Goal: Information Seeking & Learning: Learn about a topic

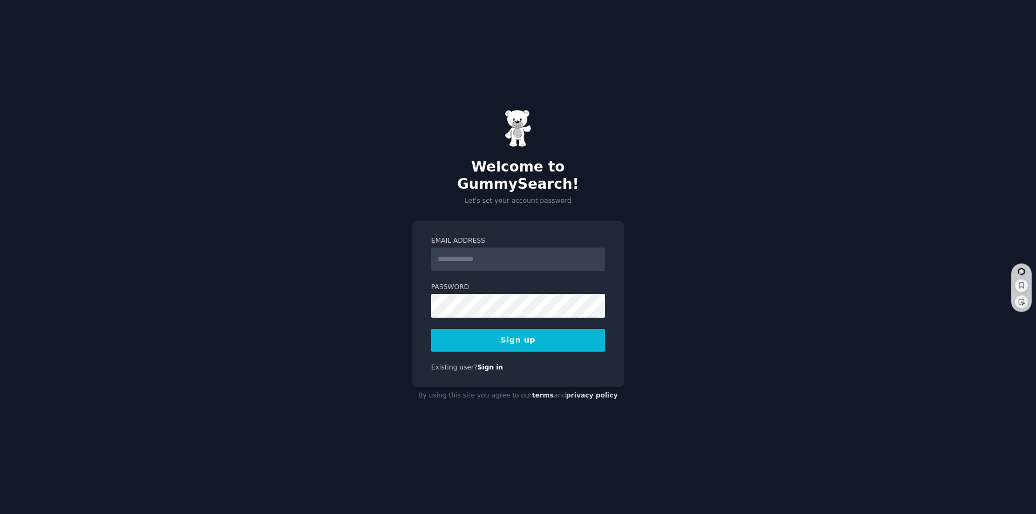
click at [463, 253] on input "Email Address" at bounding box center [518, 260] width 174 height 24
type input "**********"
click at [541, 329] on button "Sign up" at bounding box center [518, 340] width 174 height 23
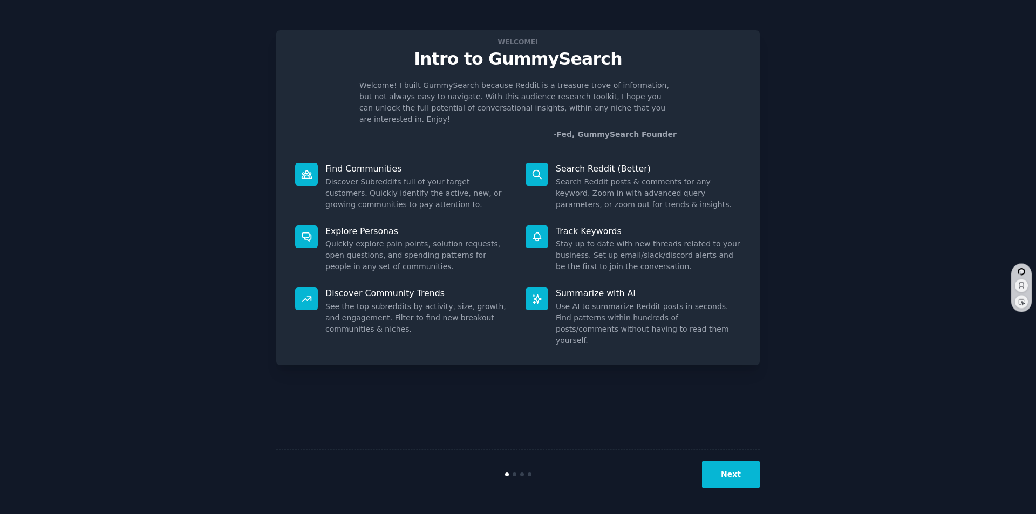
click at [727, 475] on button "Next" at bounding box center [731, 474] width 58 height 26
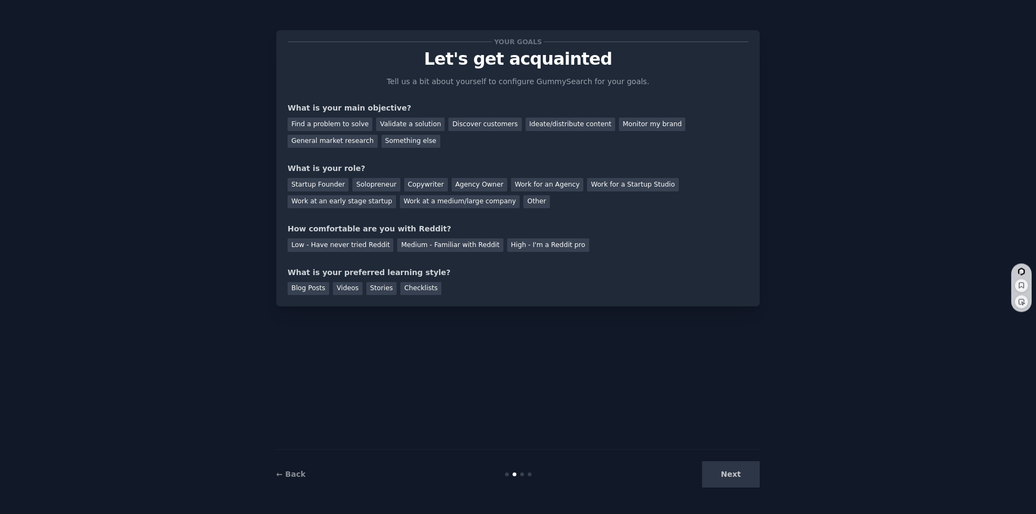
click at [731, 476] on div "Next" at bounding box center [678, 474] width 161 height 26
click at [733, 474] on div "Next" at bounding box center [678, 474] width 161 height 26
drag, startPoint x: 734, startPoint y: 460, endPoint x: 734, endPoint y: 480, distance: 20.0
click at [734, 478] on div "← Back Next" at bounding box center [517, 474] width 483 height 50
click at [734, 477] on div "Next" at bounding box center [678, 474] width 161 height 26
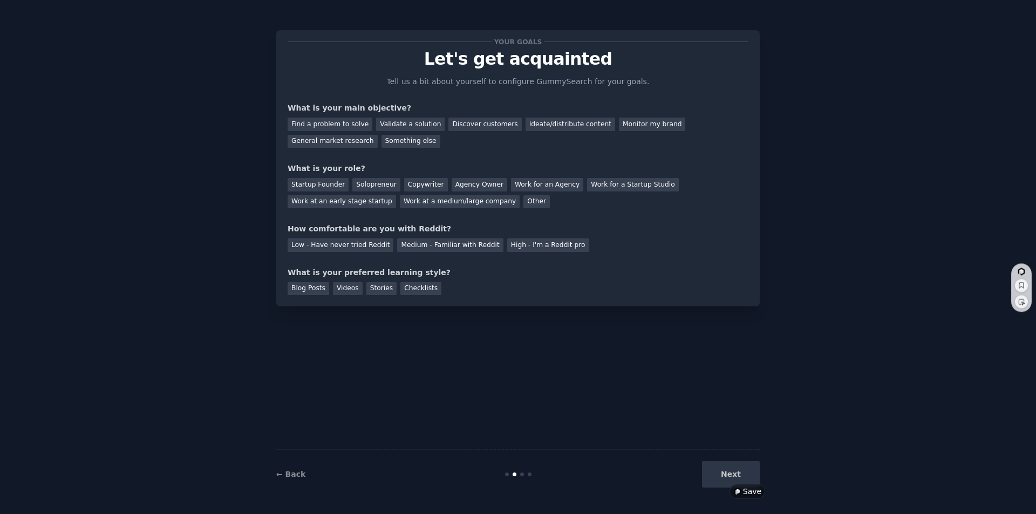
click at [738, 474] on div "Next" at bounding box center [678, 474] width 161 height 26
click at [391, 158] on div "Your goals Let's get acquainted Tell us a bit about yourself to configure Gummy…" at bounding box center [518, 169] width 461 height 254
click at [332, 124] on div "Find a problem to solve" at bounding box center [330, 124] width 85 height 13
click at [378, 135] on div "General market research" at bounding box center [333, 141] width 90 height 13
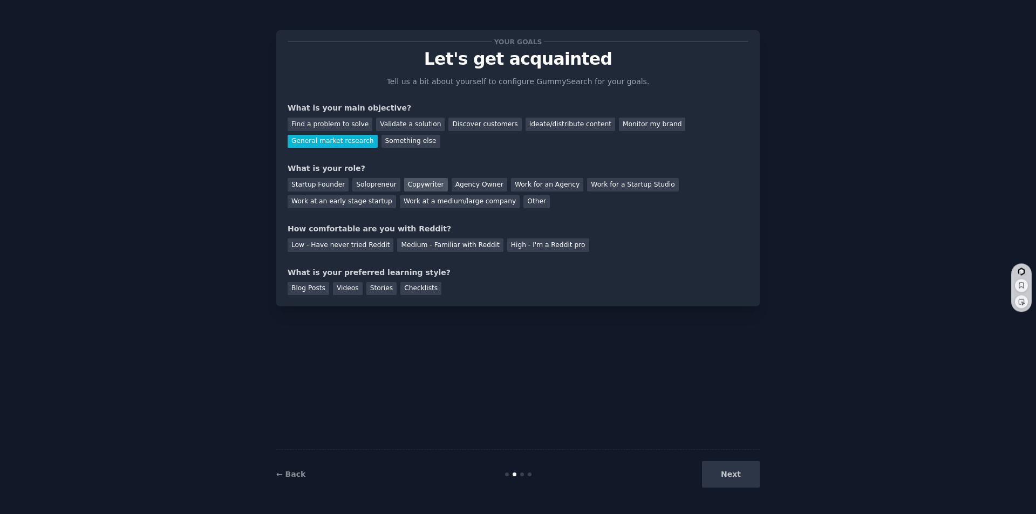
click at [411, 185] on div "Copywriter" at bounding box center [426, 184] width 44 height 13
click at [735, 474] on div "Next" at bounding box center [678, 474] width 161 height 26
click at [415, 187] on div "Copywriter" at bounding box center [426, 184] width 44 height 13
click at [420, 244] on div "Medium - Familiar with Reddit" at bounding box center [450, 244] width 106 height 13
click at [340, 290] on div "Videos" at bounding box center [348, 288] width 30 height 13
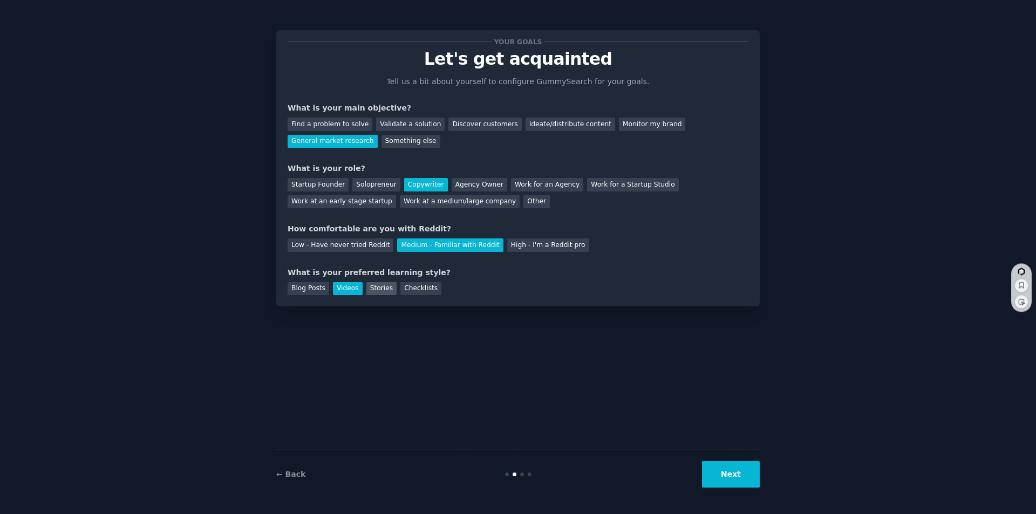
click at [371, 287] on div "Stories" at bounding box center [381, 288] width 30 height 13
click at [339, 286] on div "Videos" at bounding box center [348, 288] width 30 height 13
click at [733, 476] on button "Next" at bounding box center [731, 474] width 58 height 26
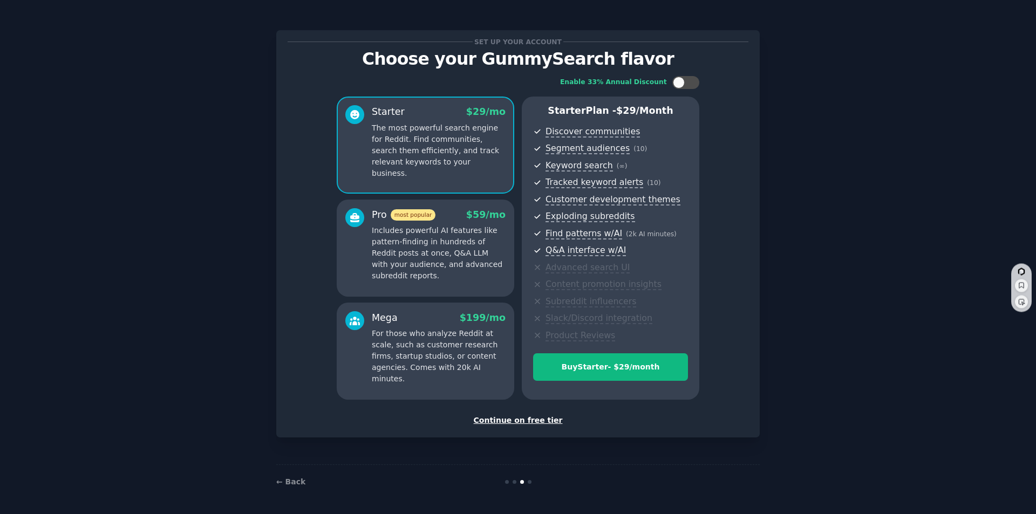
click at [528, 418] on div "Continue on free tier" at bounding box center [518, 420] width 461 height 11
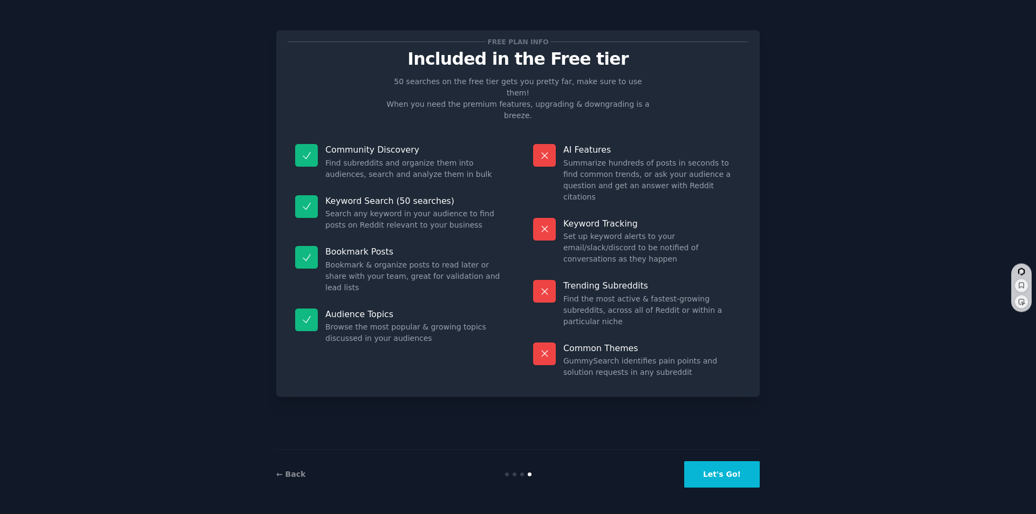
click at [725, 477] on button "Let's Go!" at bounding box center [722, 474] width 76 height 26
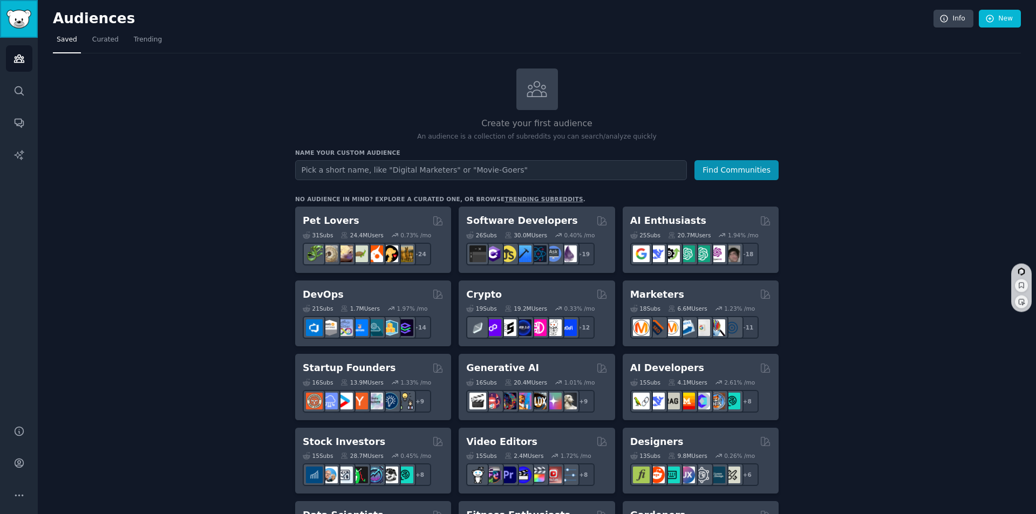
click at [11, 15] on img "Sidebar" at bounding box center [18, 19] width 25 height 19
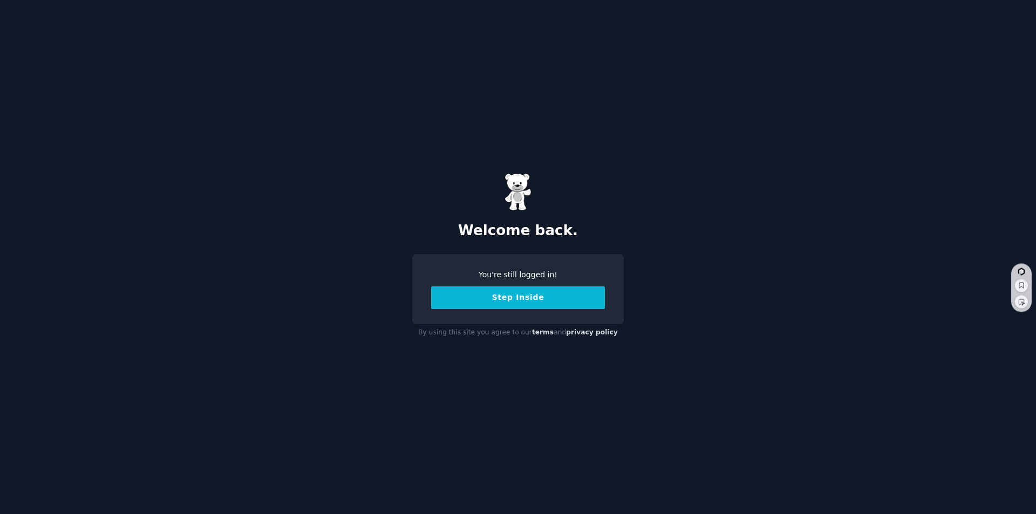
click at [522, 298] on button "Step Inside" at bounding box center [518, 297] width 174 height 23
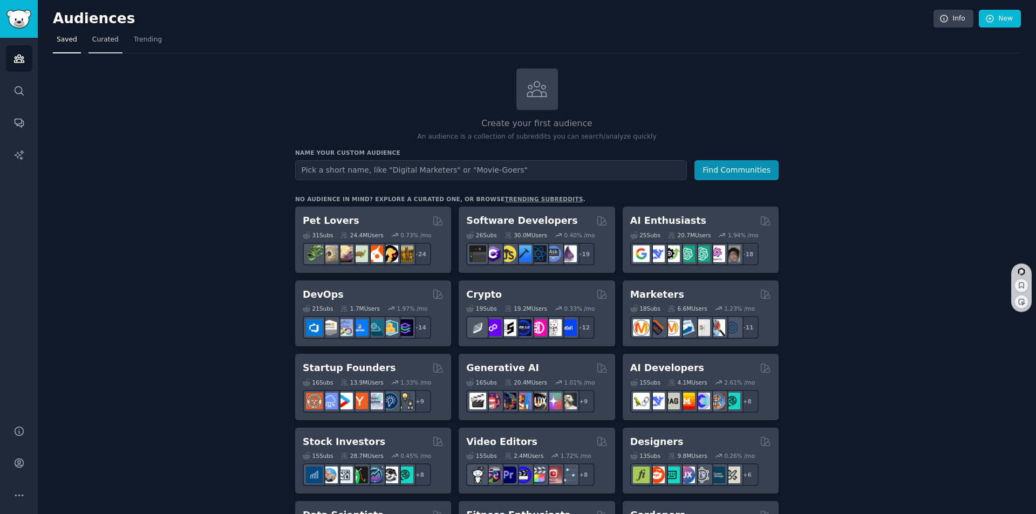
click at [102, 40] on span "Curated" at bounding box center [105, 40] width 26 height 10
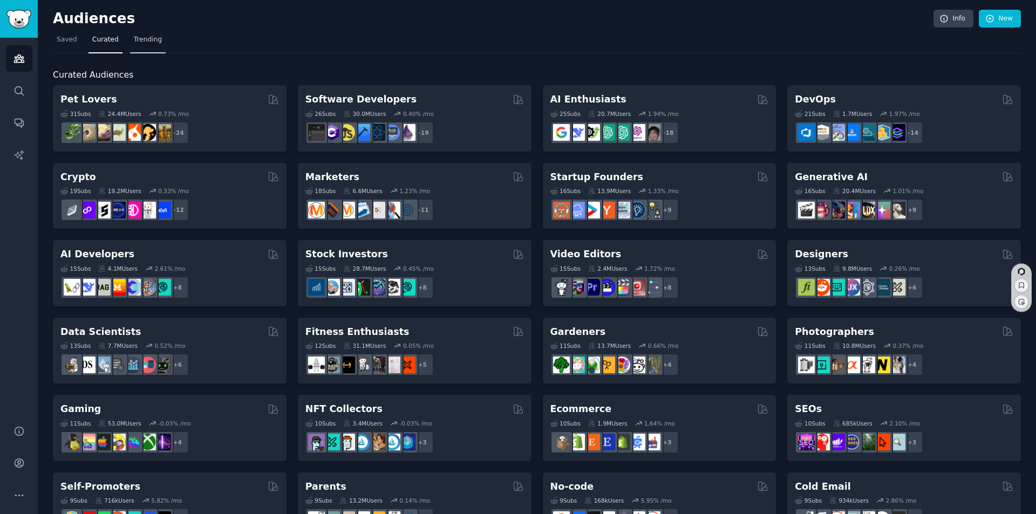
click at [142, 37] on span "Trending" at bounding box center [148, 40] width 28 height 10
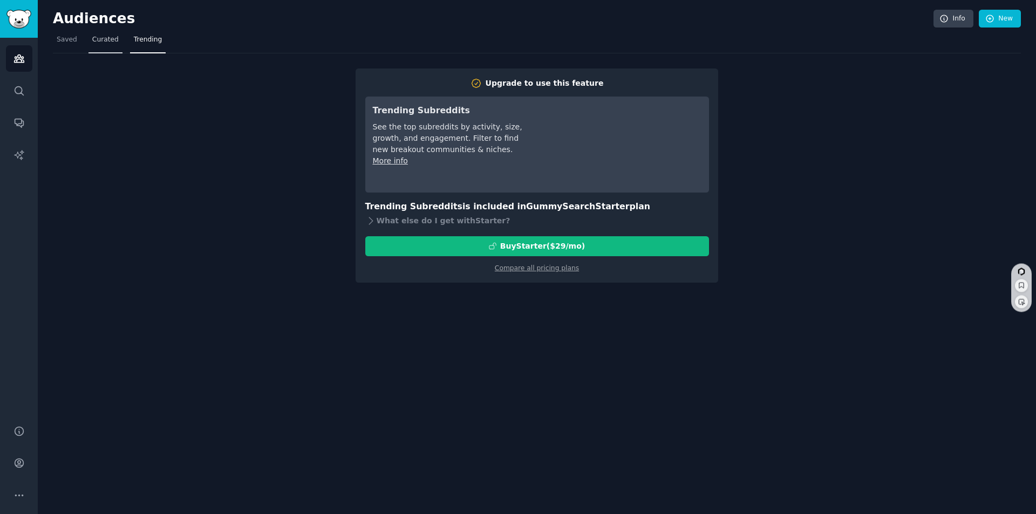
click at [105, 39] on span "Curated" at bounding box center [105, 40] width 26 height 10
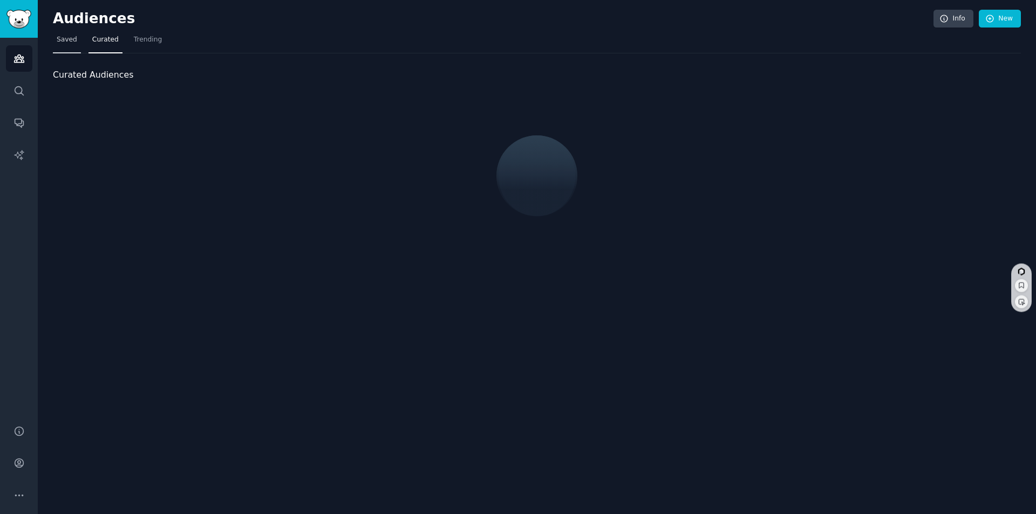
click at [73, 39] on span "Saved" at bounding box center [67, 40] width 21 height 10
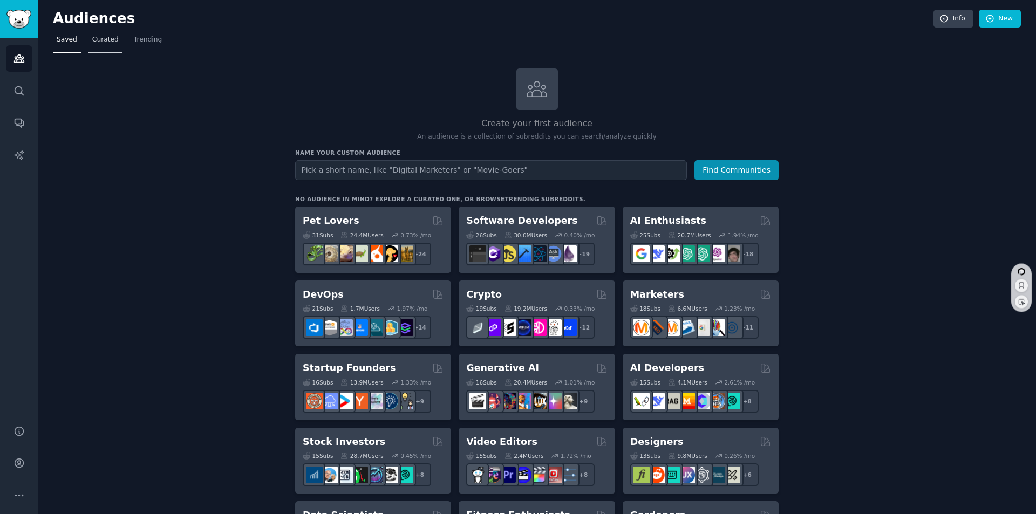
click at [103, 39] on span "Curated" at bounding box center [105, 40] width 26 height 10
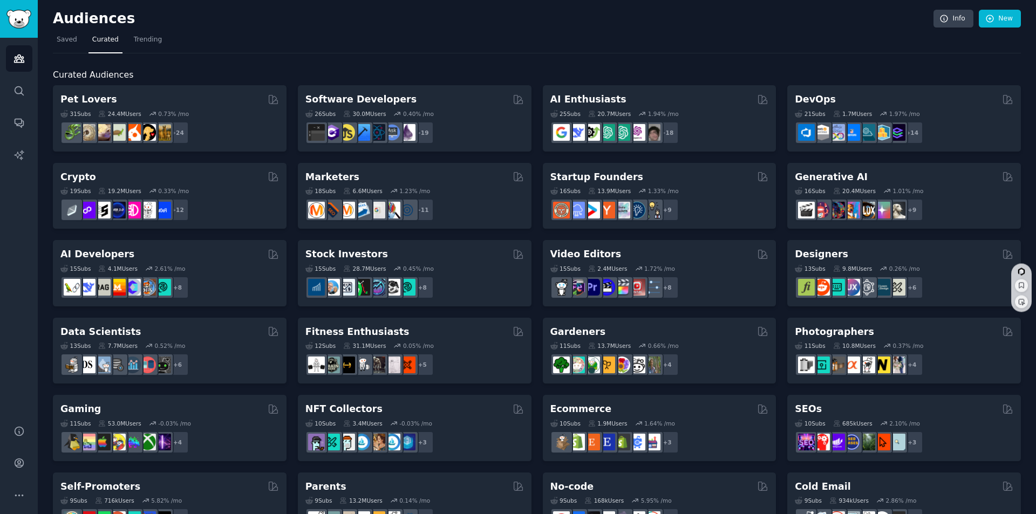
click at [80, 101] on h2 "Pet Lovers" at bounding box center [88, 99] width 57 height 13
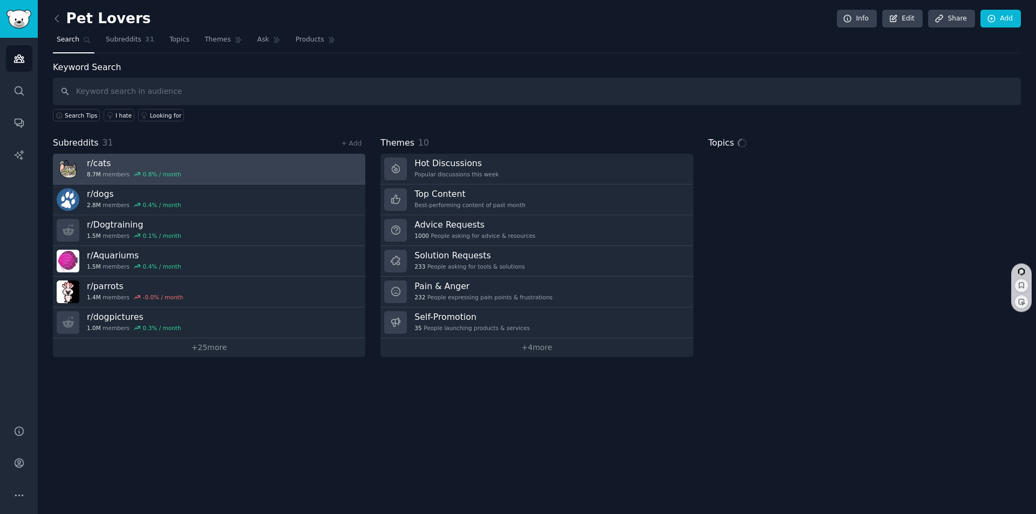
click at [101, 163] on h3 "r/ cats" at bounding box center [134, 163] width 94 height 11
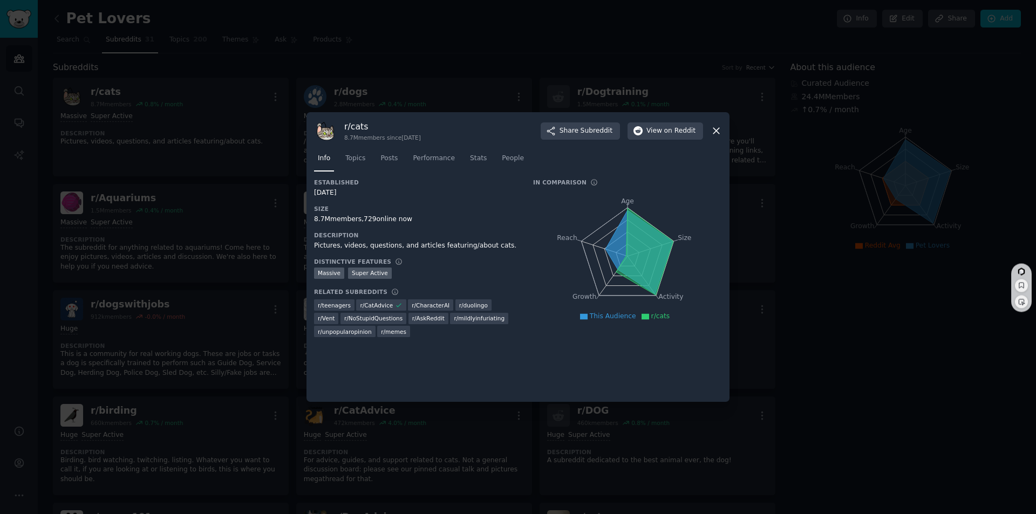
click at [716, 131] on icon at bounding box center [716, 131] width 6 height 6
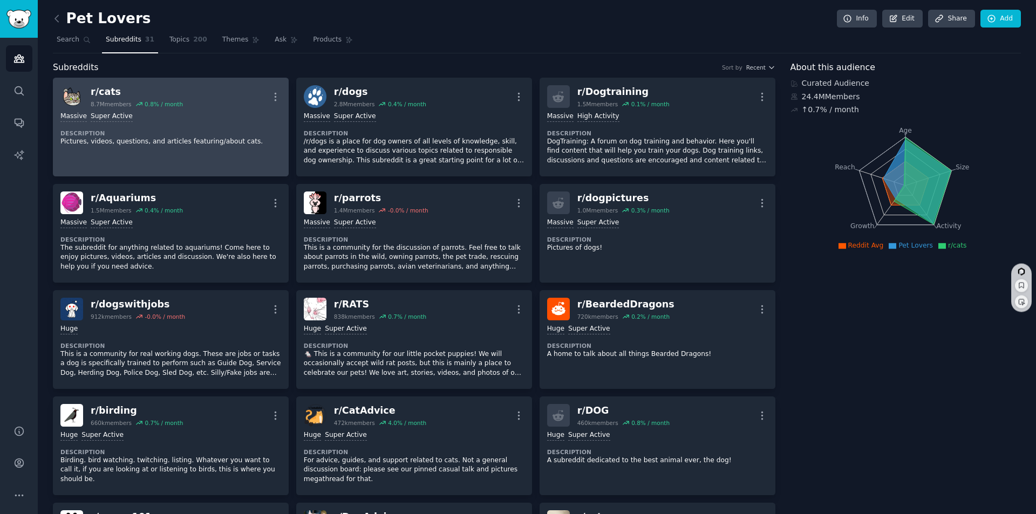
click at [112, 92] on div "r/ cats" at bounding box center [137, 91] width 92 height 13
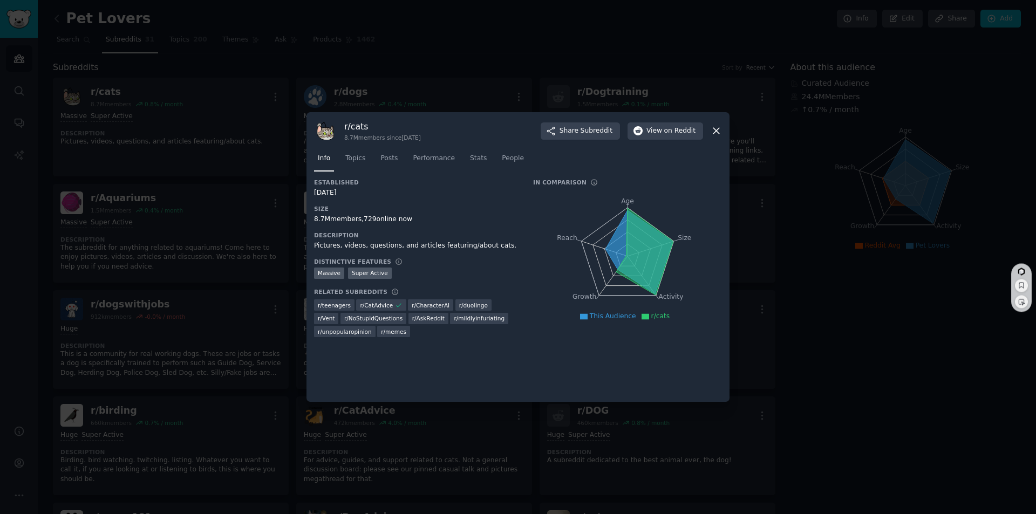
click at [717, 131] on icon at bounding box center [715, 130] width 11 height 11
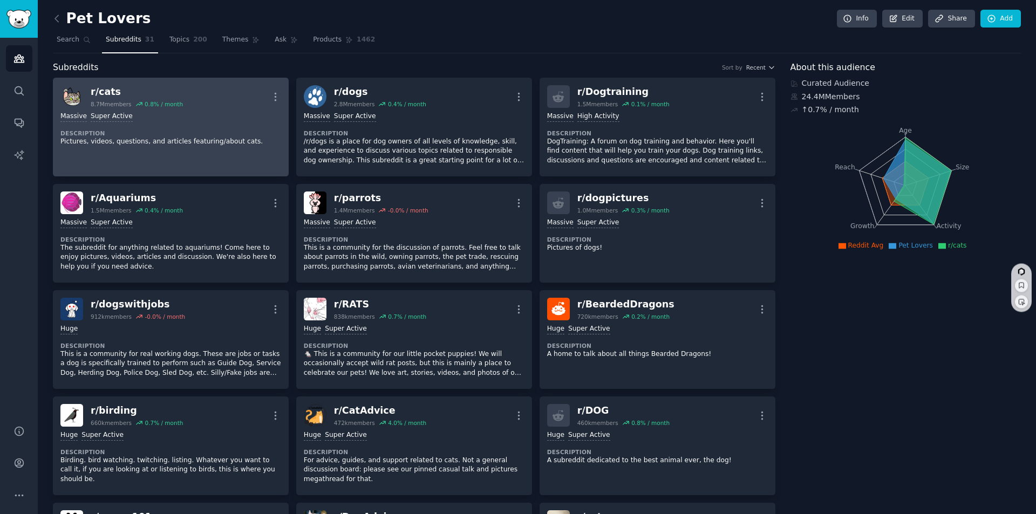
click at [110, 91] on div "r/ cats" at bounding box center [137, 91] width 92 height 13
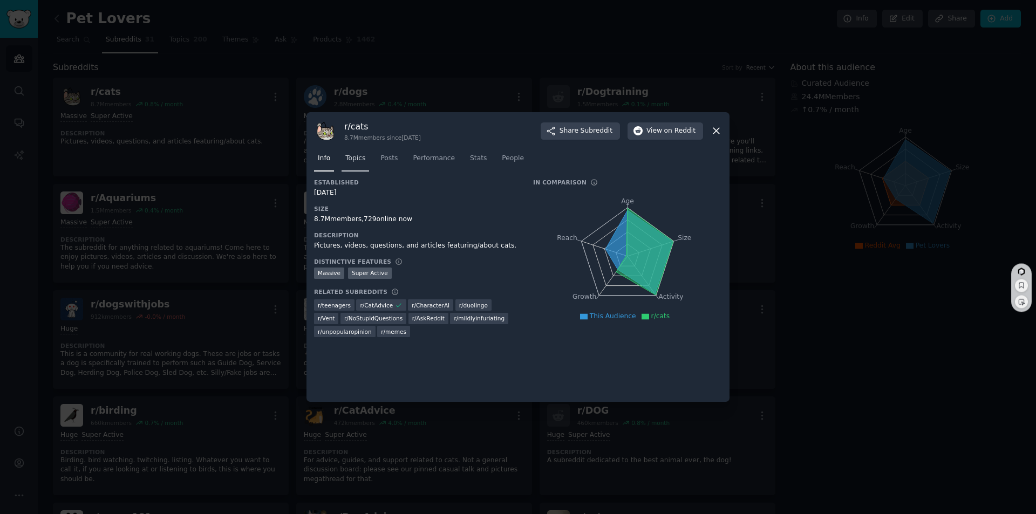
click at [357, 159] on span "Topics" at bounding box center [355, 159] width 20 height 10
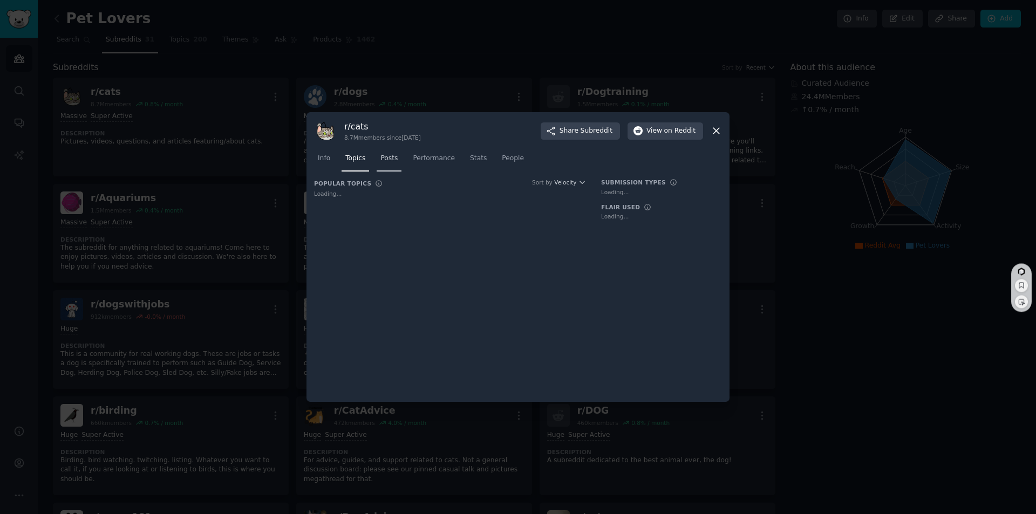
click at [391, 160] on span "Posts" at bounding box center [388, 159] width 17 height 10
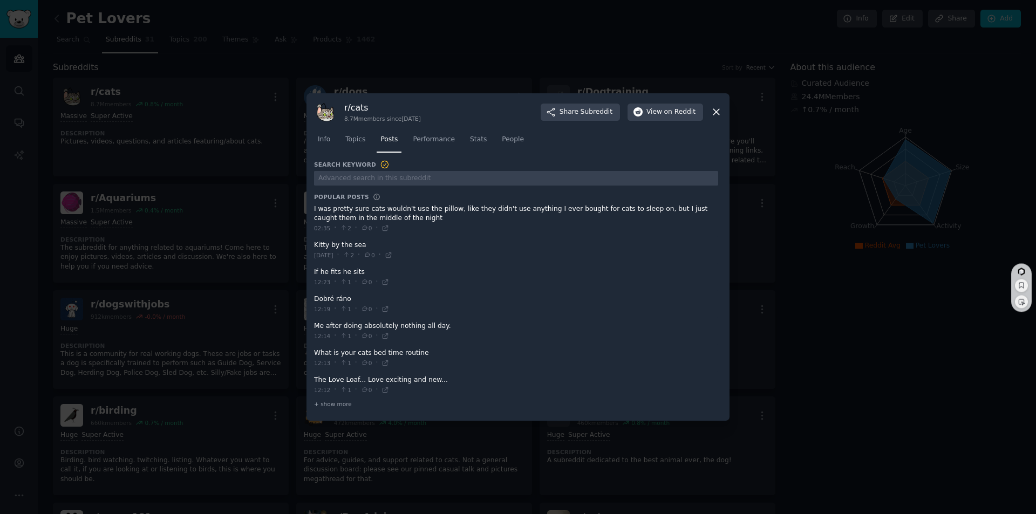
click at [716, 111] on icon at bounding box center [715, 111] width 11 height 11
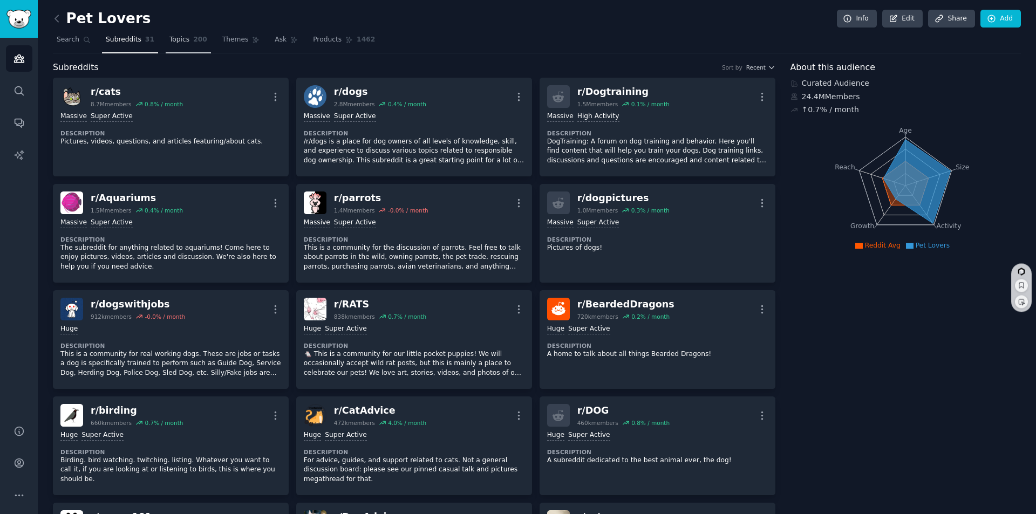
click at [177, 40] on span "Topics" at bounding box center [179, 40] width 20 height 10
click at [18, 57] on icon "Sidebar" at bounding box center [19, 59] width 10 height 8
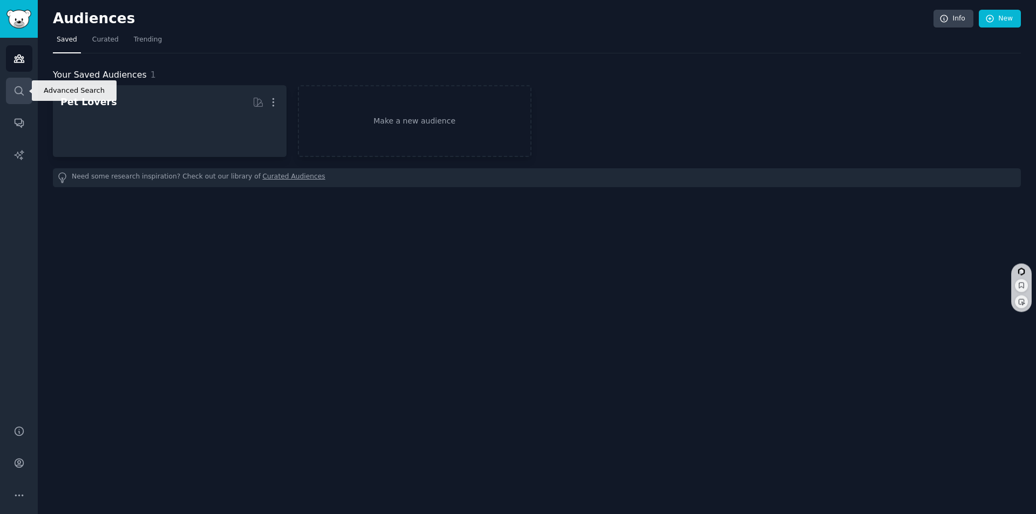
click at [17, 91] on icon "Sidebar" at bounding box center [18, 90] width 11 height 11
